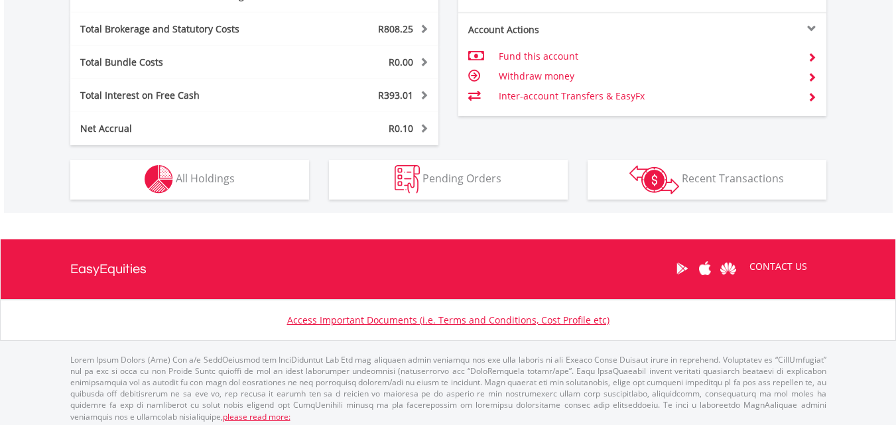
scroll to position [776, 0]
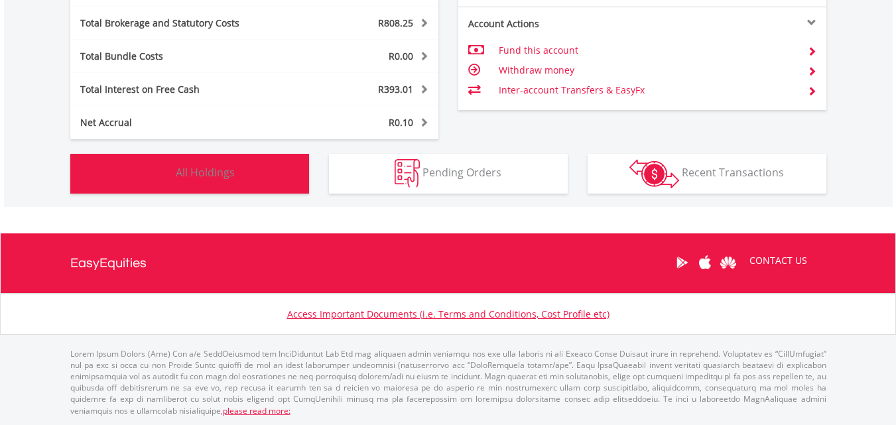
click at [267, 177] on button "Holdings All Holdings" at bounding box center [189, 174] width 239 height 40
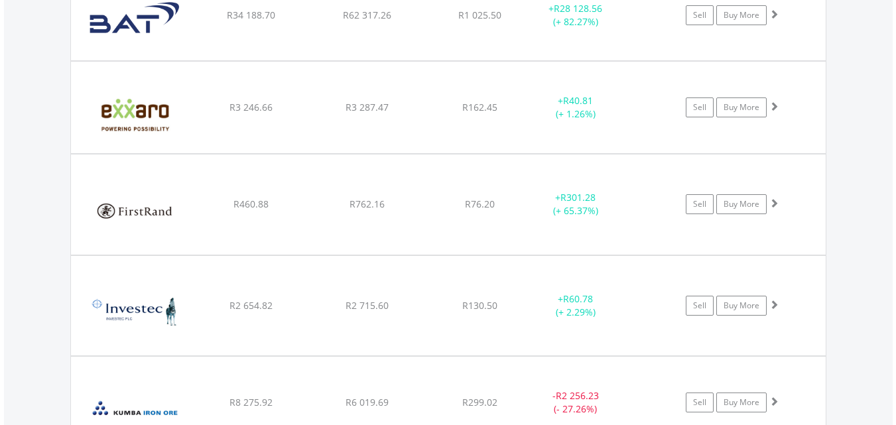
scroll to position [1606, 0]
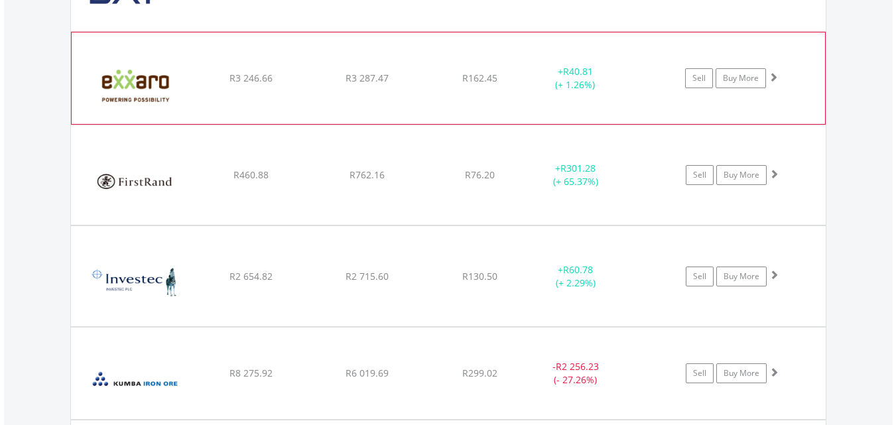
click at [773, 76] on span at bounding box center [772, 76] width 9 height 9
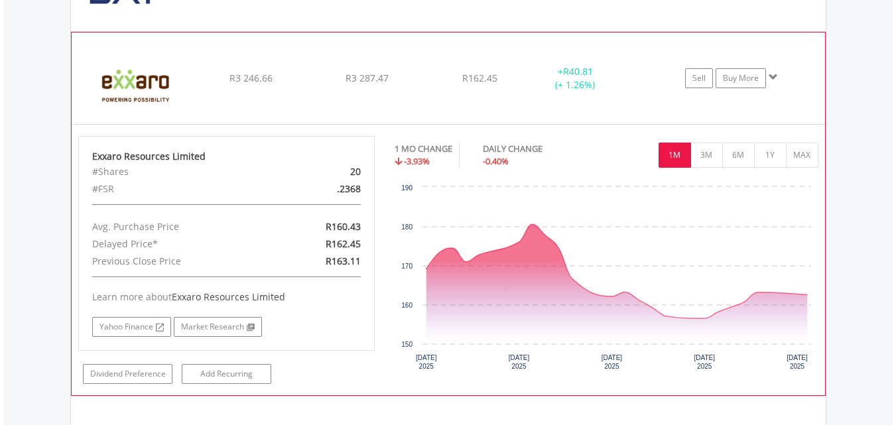
click at [773, 76] on span at bounding box center [772, 76] width 9 height 9
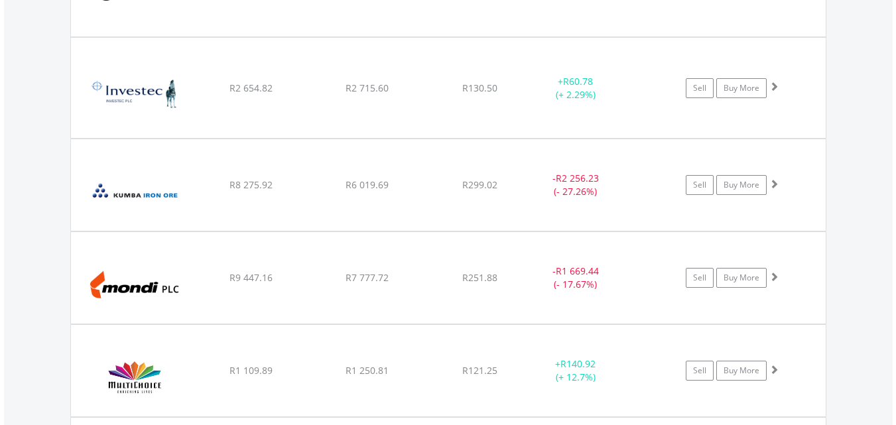
scroll to position [1805, 0]
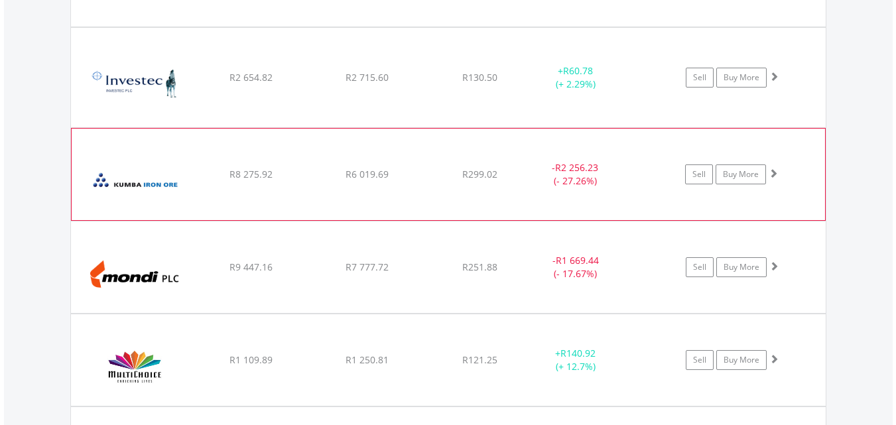
click at [772, 172] on span at bounding box center [772, 172] width 9 height 9
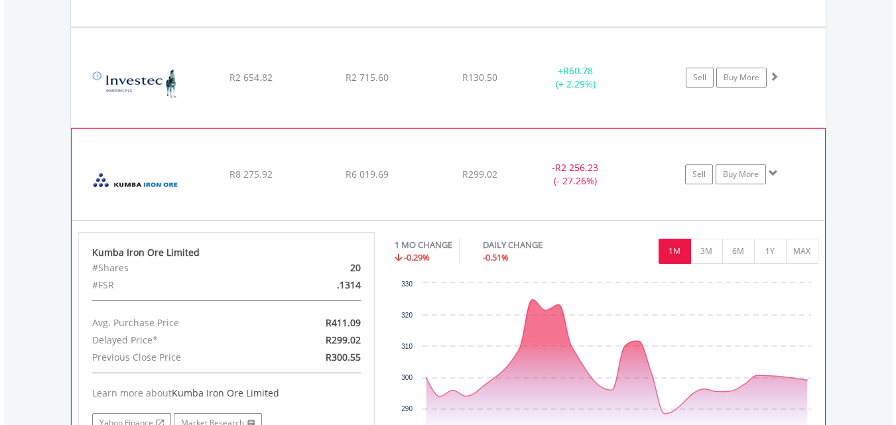
click at [774, 170] on span at bounding box center [772, 172] width 9 height 9
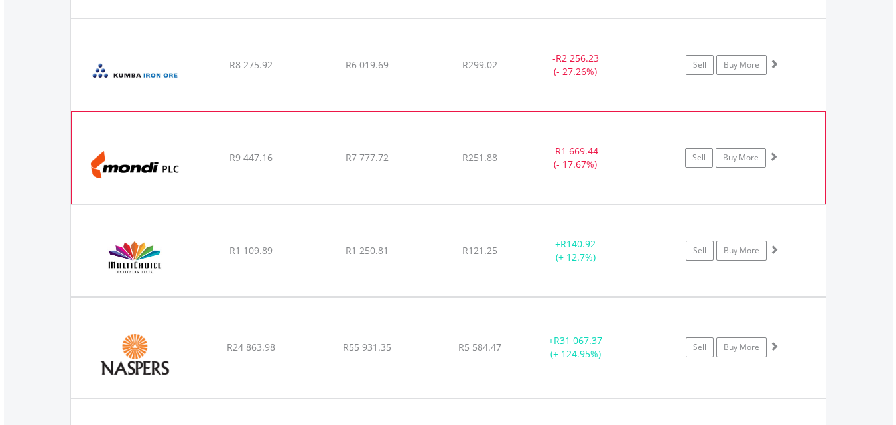
scroll to position [1938, 0]
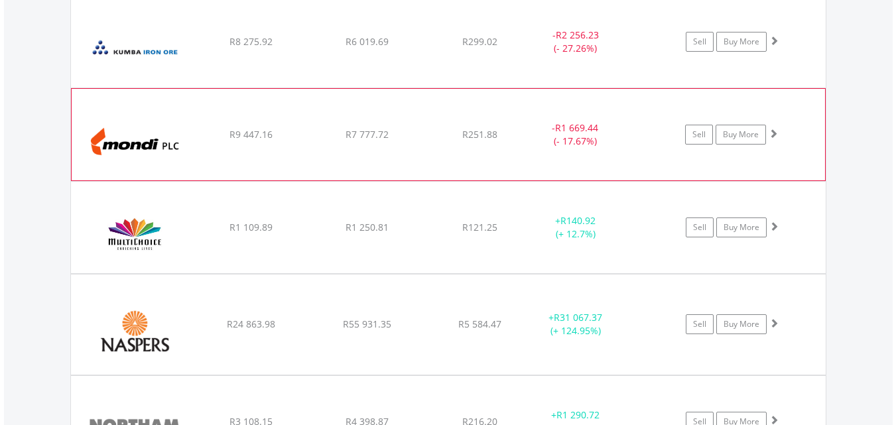
click at [772, 133] on span at bounding box center [772, 133] width 9 height 9
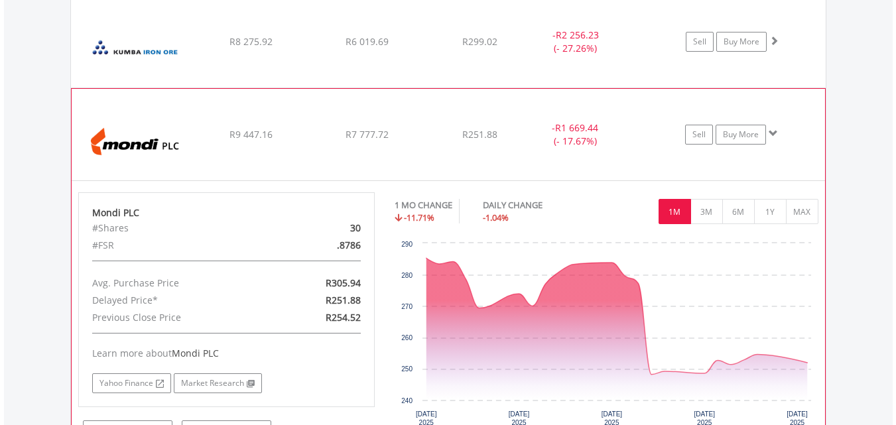
click at [772, 133] on span at bounding box center [772, 133] width 9 height 9
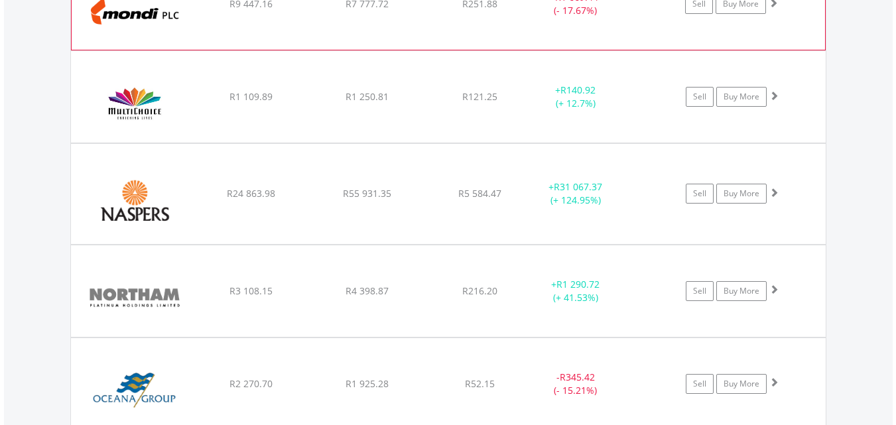
scroll to position [2070, 0]
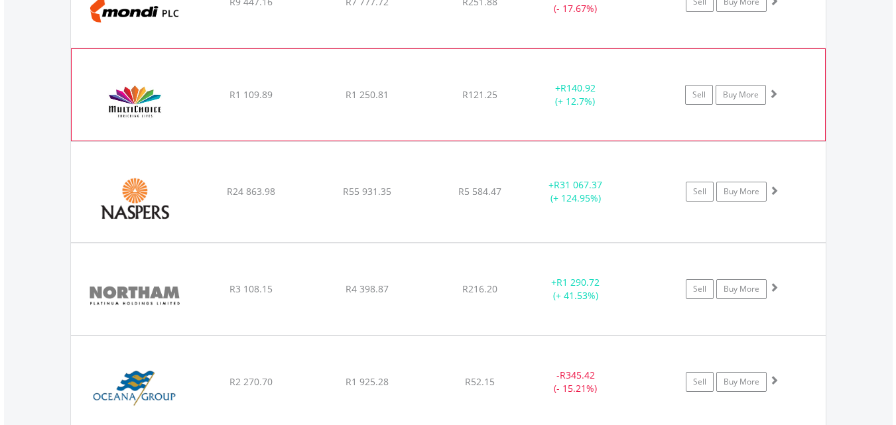
click at [774, 89] on span at bounding box center [772, 93] width 9 height 9
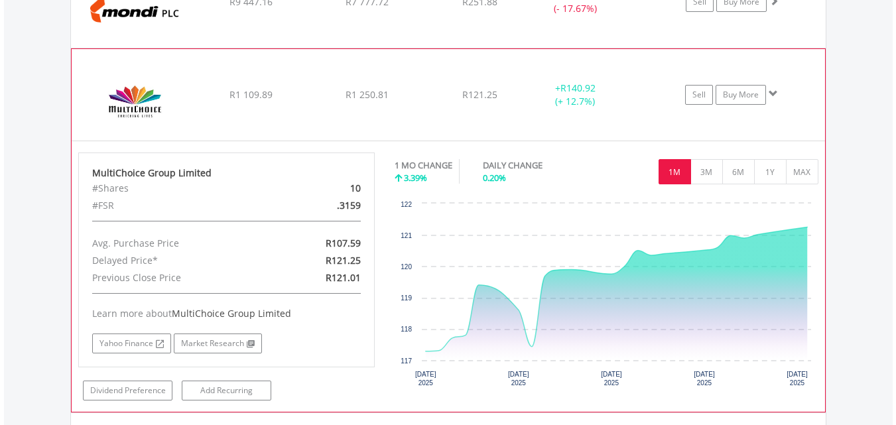
click at [774, 89] on span at bounding box center [772, 93] width 9 height 9
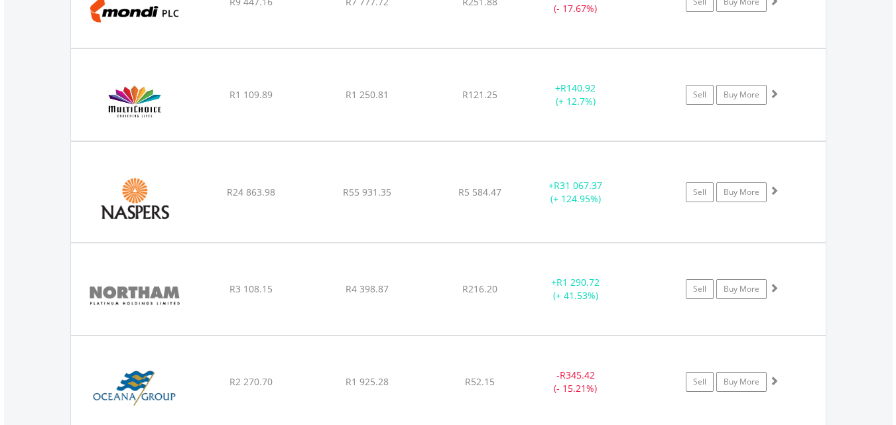
scroll to position [2203, 0]
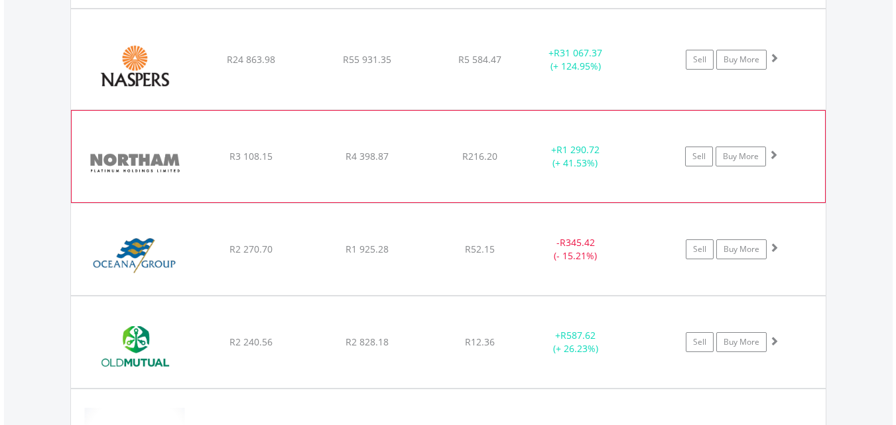
click at [774, 152] on span at bounding box center [772, 154] width 9 height 9
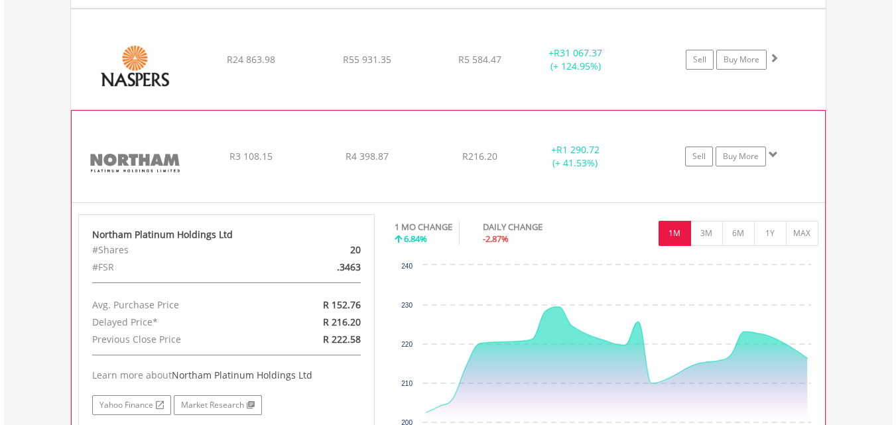
click at [774, 152] on span at bounding box center [772, 154] width 9 height 9
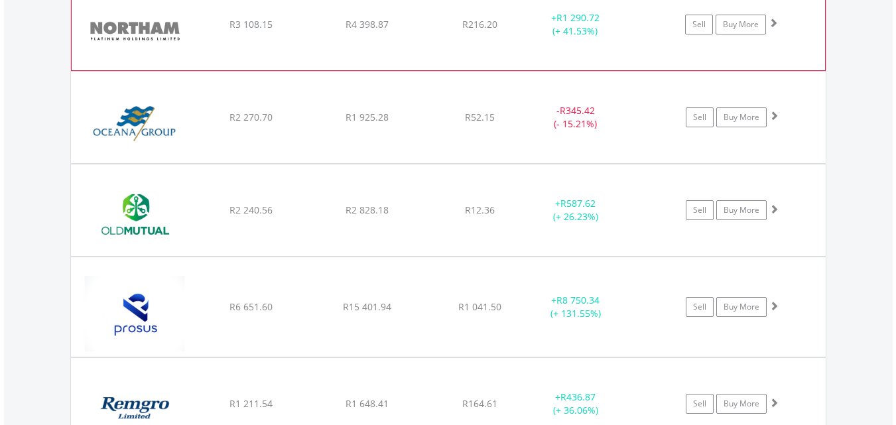
scroll to position [2335, 0]
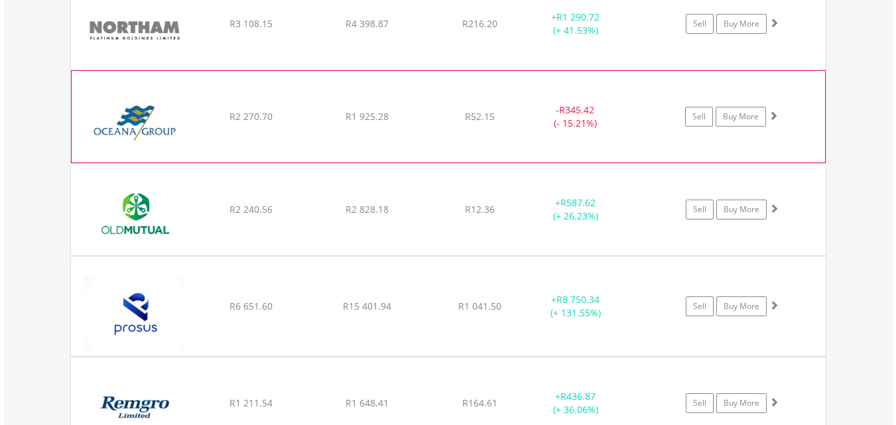
click at [774, 113] on span at bounding box center [772, 115] width 9 height 9
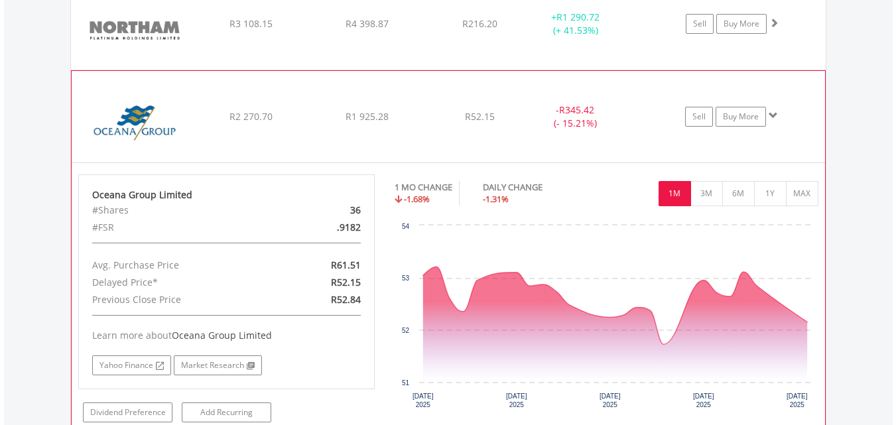
click at [774, 113] on span at bounding box center [772, 115] width 9 height 9
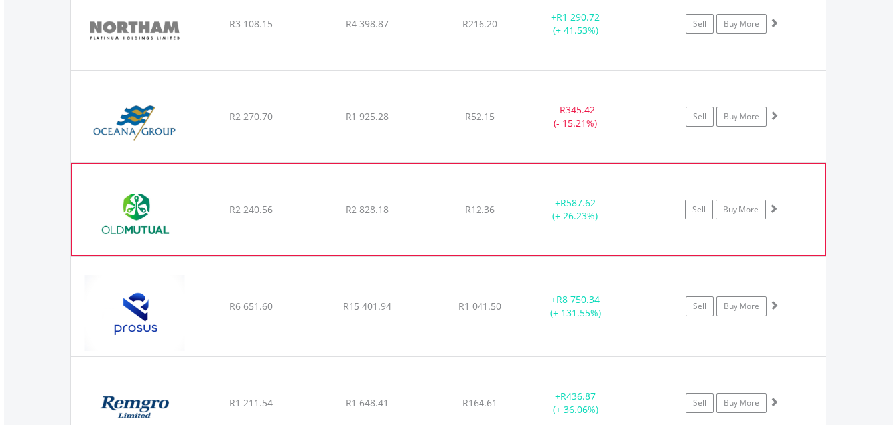
scroll to position [2402, 0]
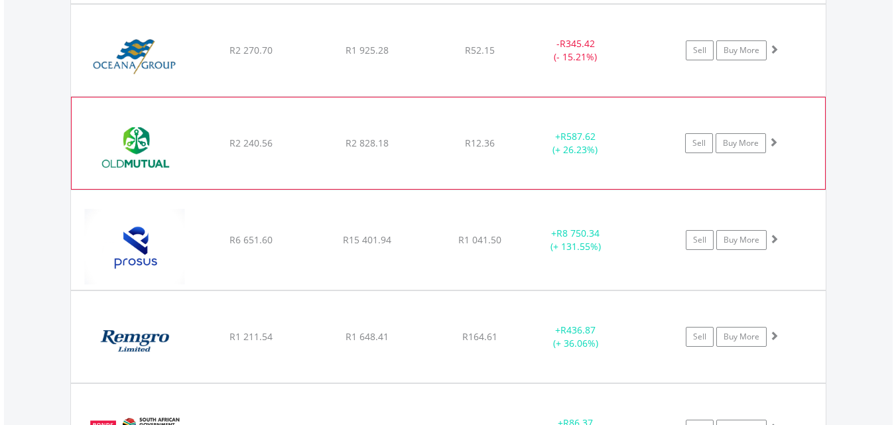
click at [771, 140] on span at bounding box center [772, 141] width 9 height 9
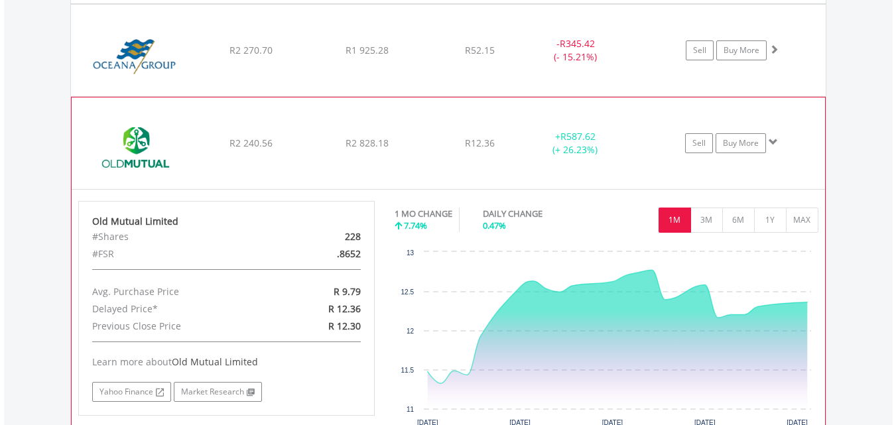
click at [772, 138] on span at bounding box center [772, 141] width 9 height 9
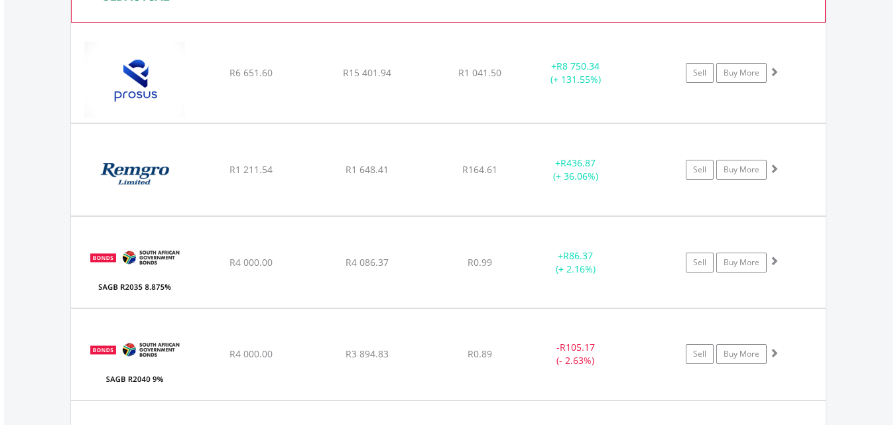
scroll to position [2601, 0]
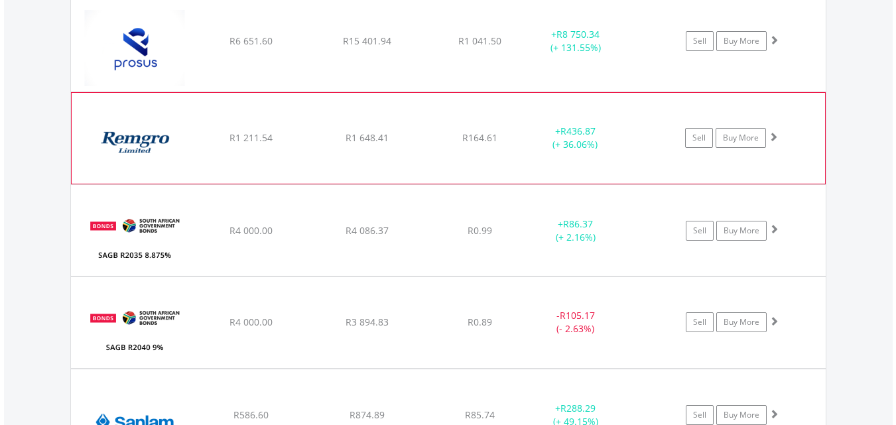
click at [772, 134] on span at bounding box center [772, 136] width 9 height 9
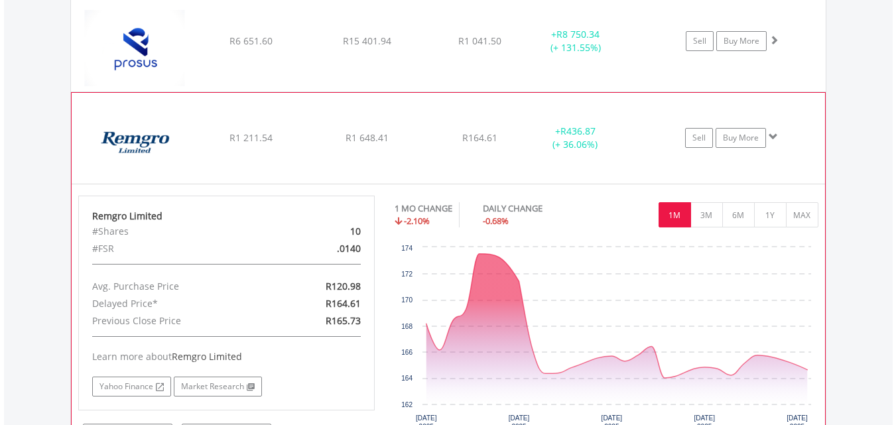
click at [772, 135] on span at bounding box center [772, 136] width 9 height 9
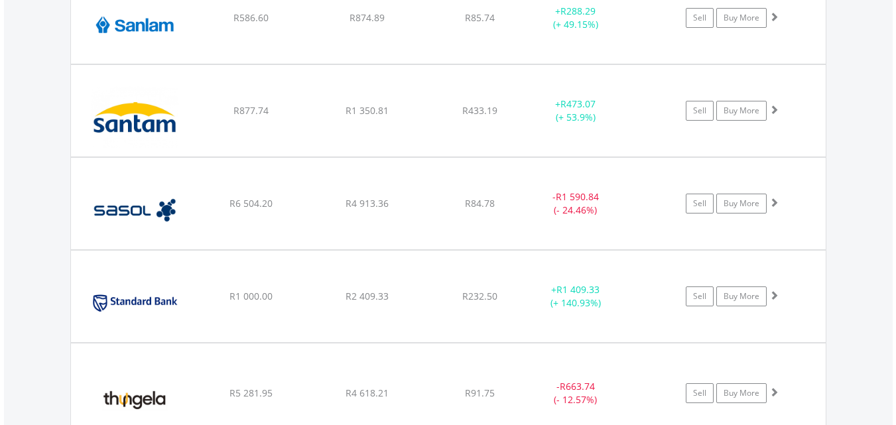
scroll to position [2998, 0]
click at [772, 107] on span at bounding box center [772, 108] width 9 height 9
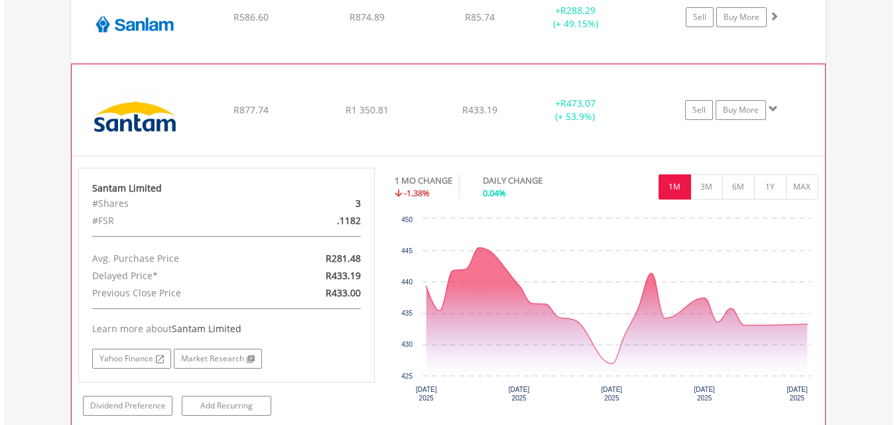
click at [774, 105] on span at bounding box center [772, 108] width 9 height 9
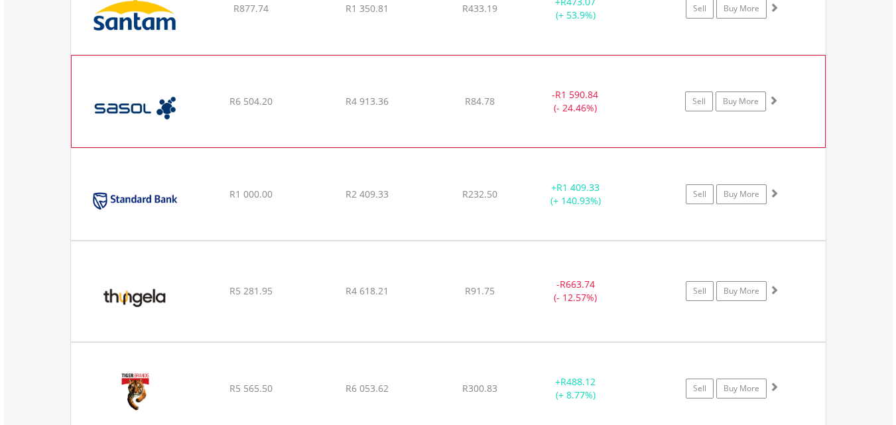
scroll to position [3131, 0]
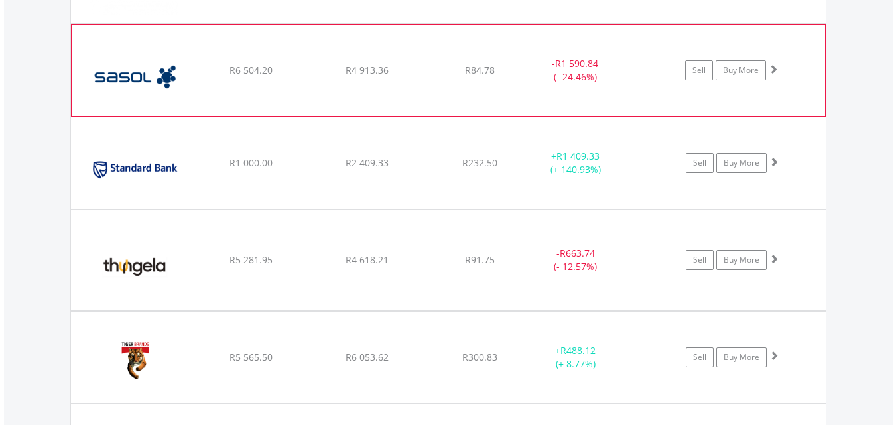
click at [772, 66] on span at bounding box center [772, 68] width 9 height 9
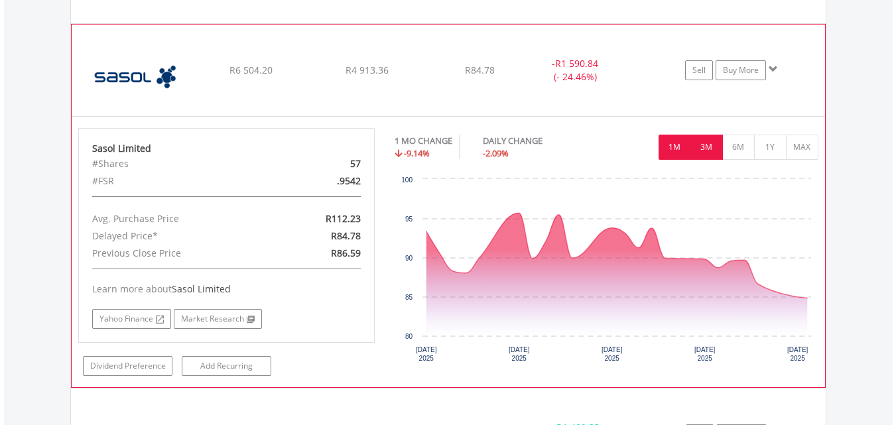
click at [706, 142] on button "3M" at bounding box center [706, 147] width 32 height 25
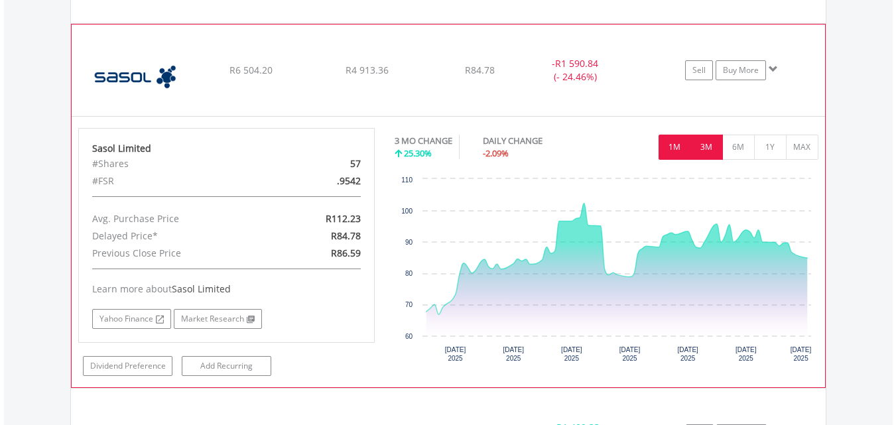
click at [677, 146] on button "1M" at bounding box center [674, 147] width 32 height 25
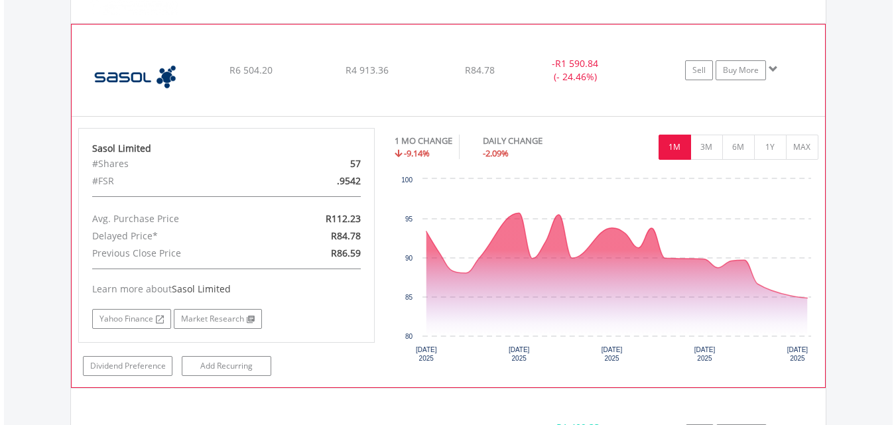
click at [768, 65] on span at bounding box center [772, 68] width 9 height 9
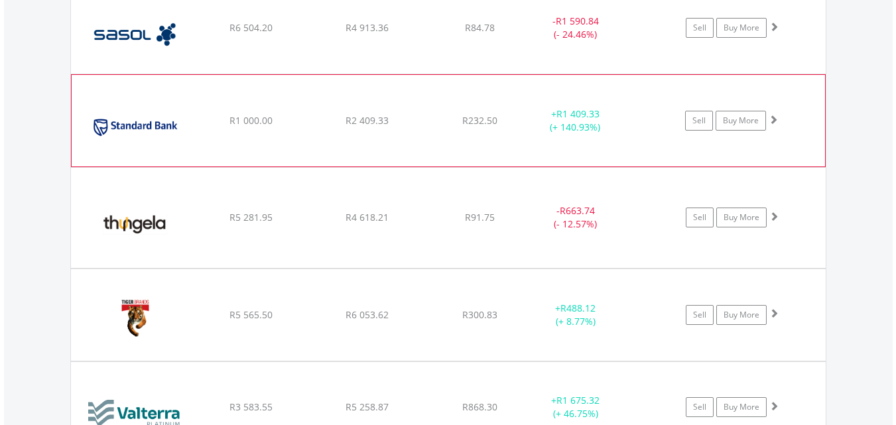
scroll to position [3197, 0]
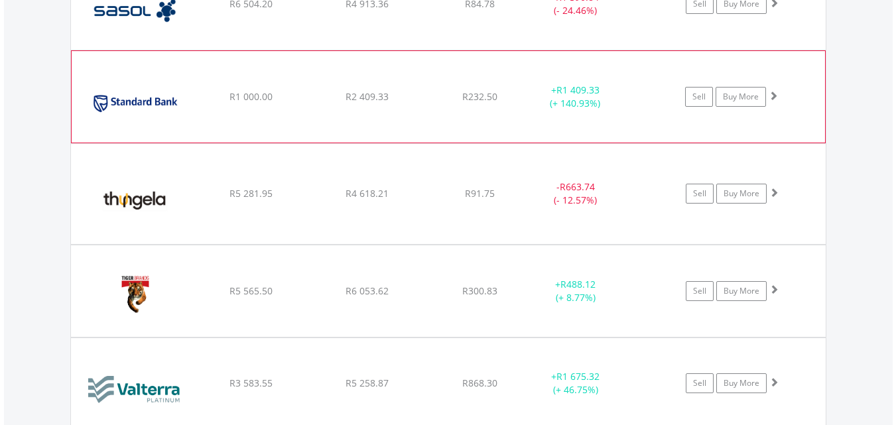
click at [774, 93] on span at bounding box center [772, 95] width 9 height 9
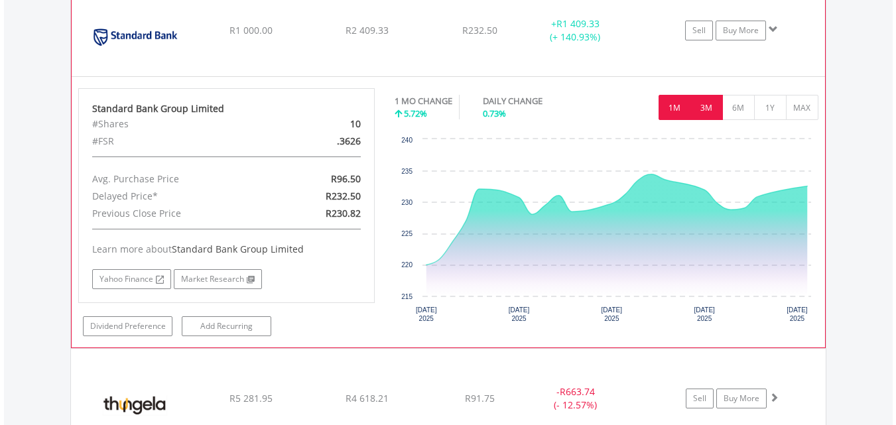
click at [707, 111] on button "3M" at bounding box center [706, 107] width 32 height 25
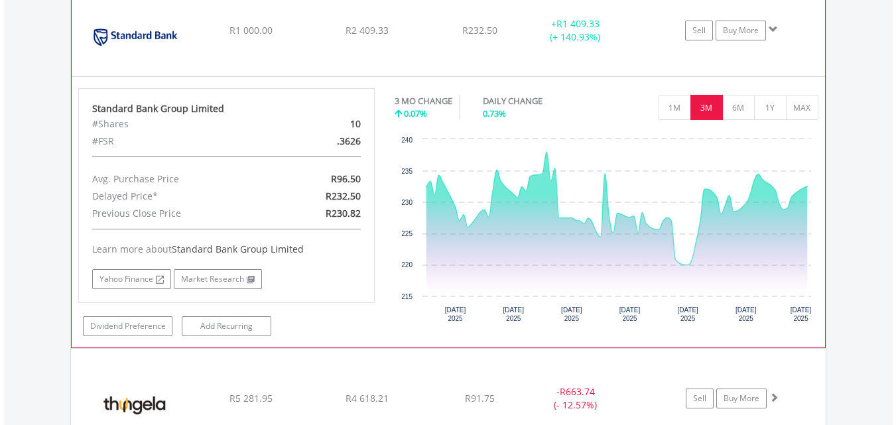
click at [771, 25] on span at bounding box center [772, 29] width 9 height 9
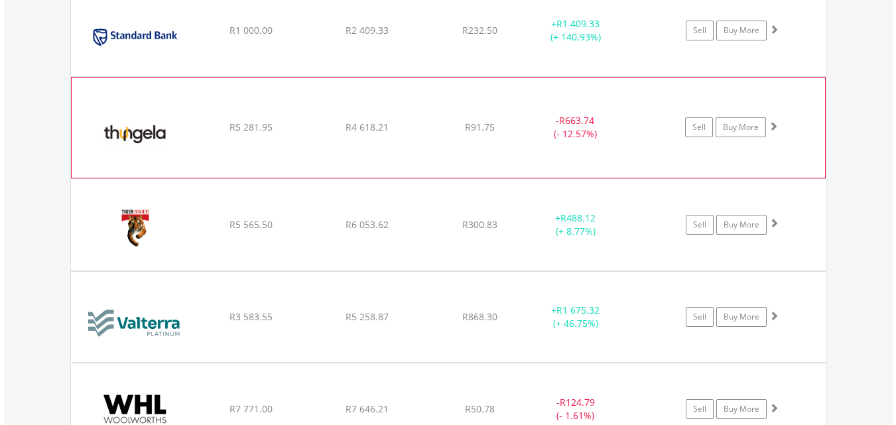
click at [772, 125] on span at bounding box center [772, 125] width 9 height 9
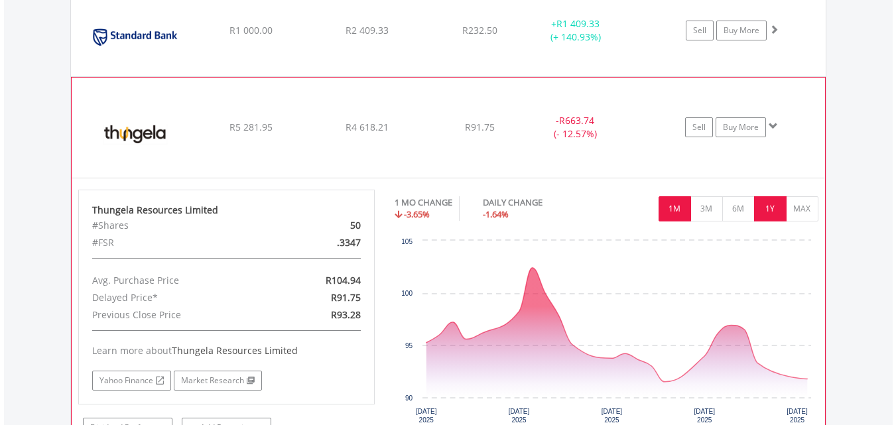
click at [768, 208] on button "1Y" at bounding box center [770, 208] width 32 height 25
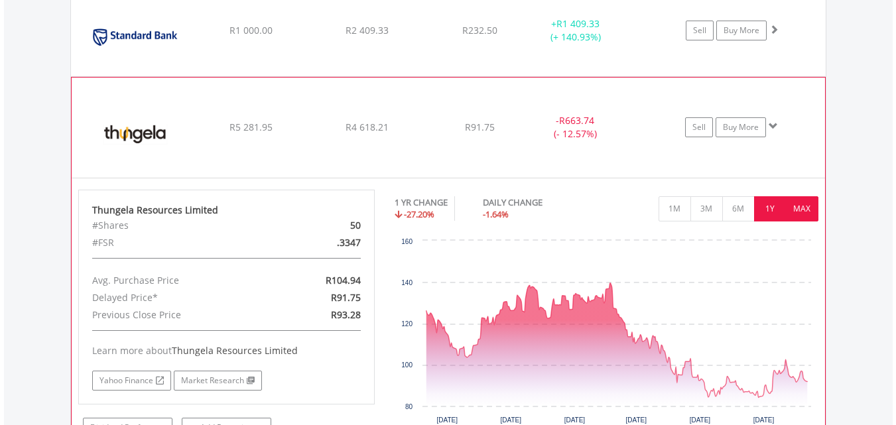
click at [795, 207] on button "MAX" at bounding box center [802, 208] width 32 height 25
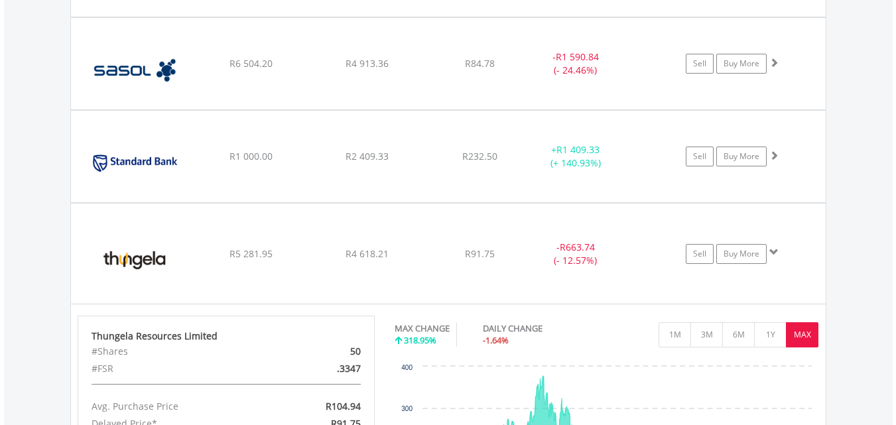
scroll to position [3305, 0]
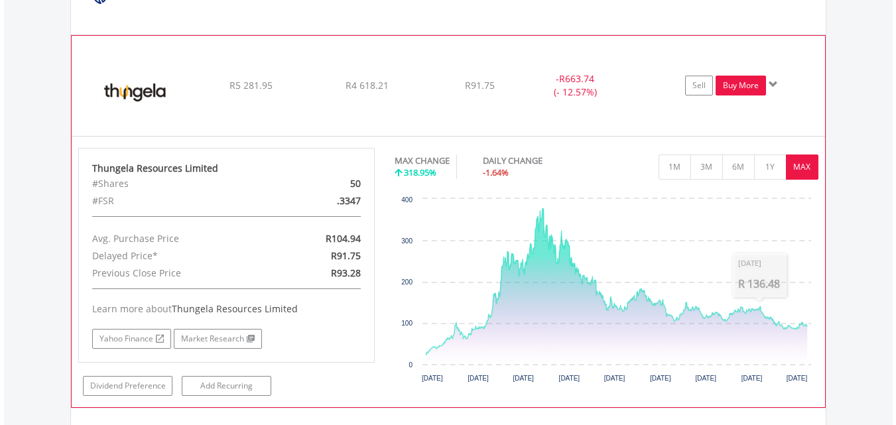
click at [737, 84] on link "Buy More" at bounding box center [740, 86] width 50 height 20
